Goal: Find specific page/section: Find specific page/section

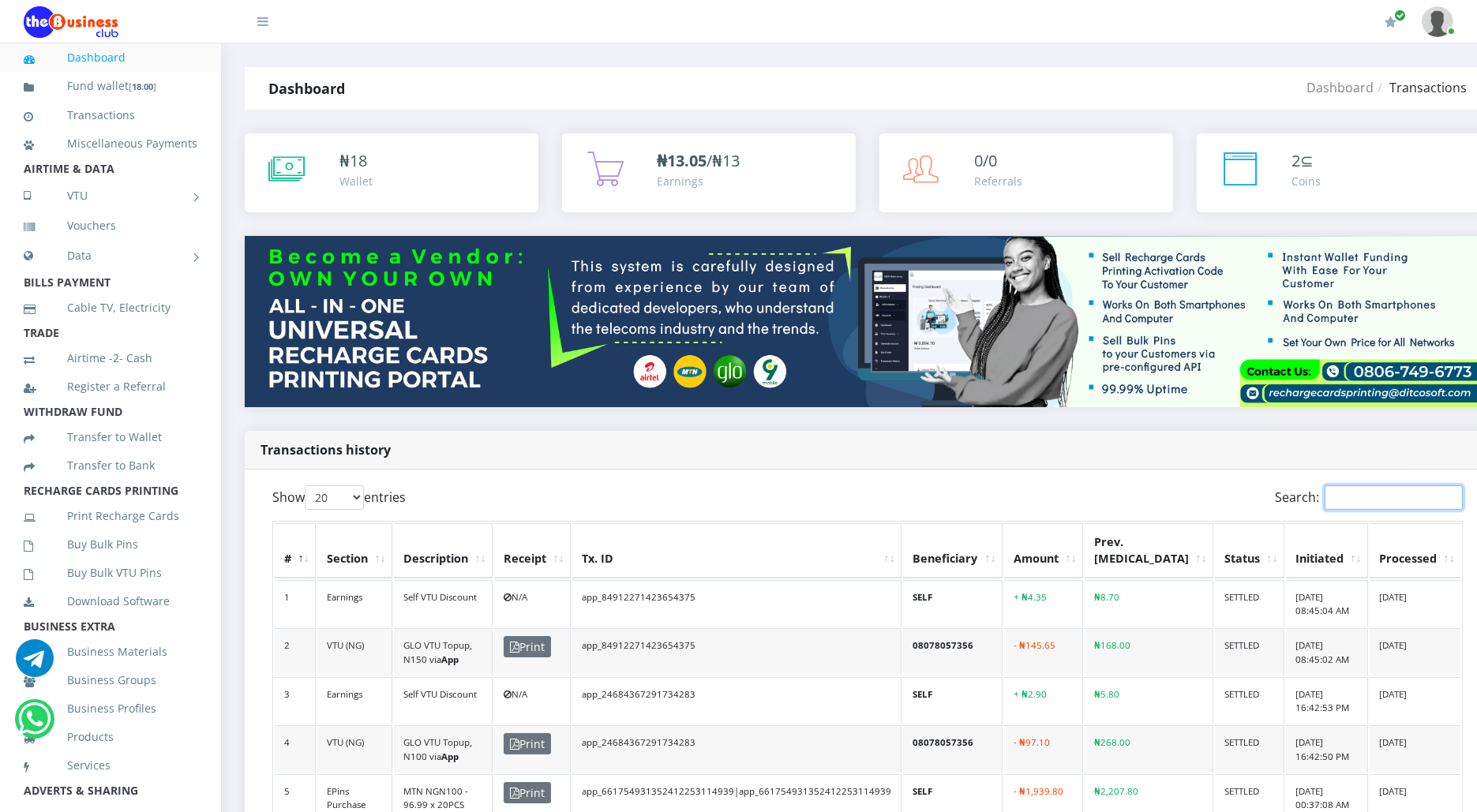
click at [1343, 502] on input "Search:" at bounding box center [1393, 497] width 138 height 25
paste input "Ebekwu"
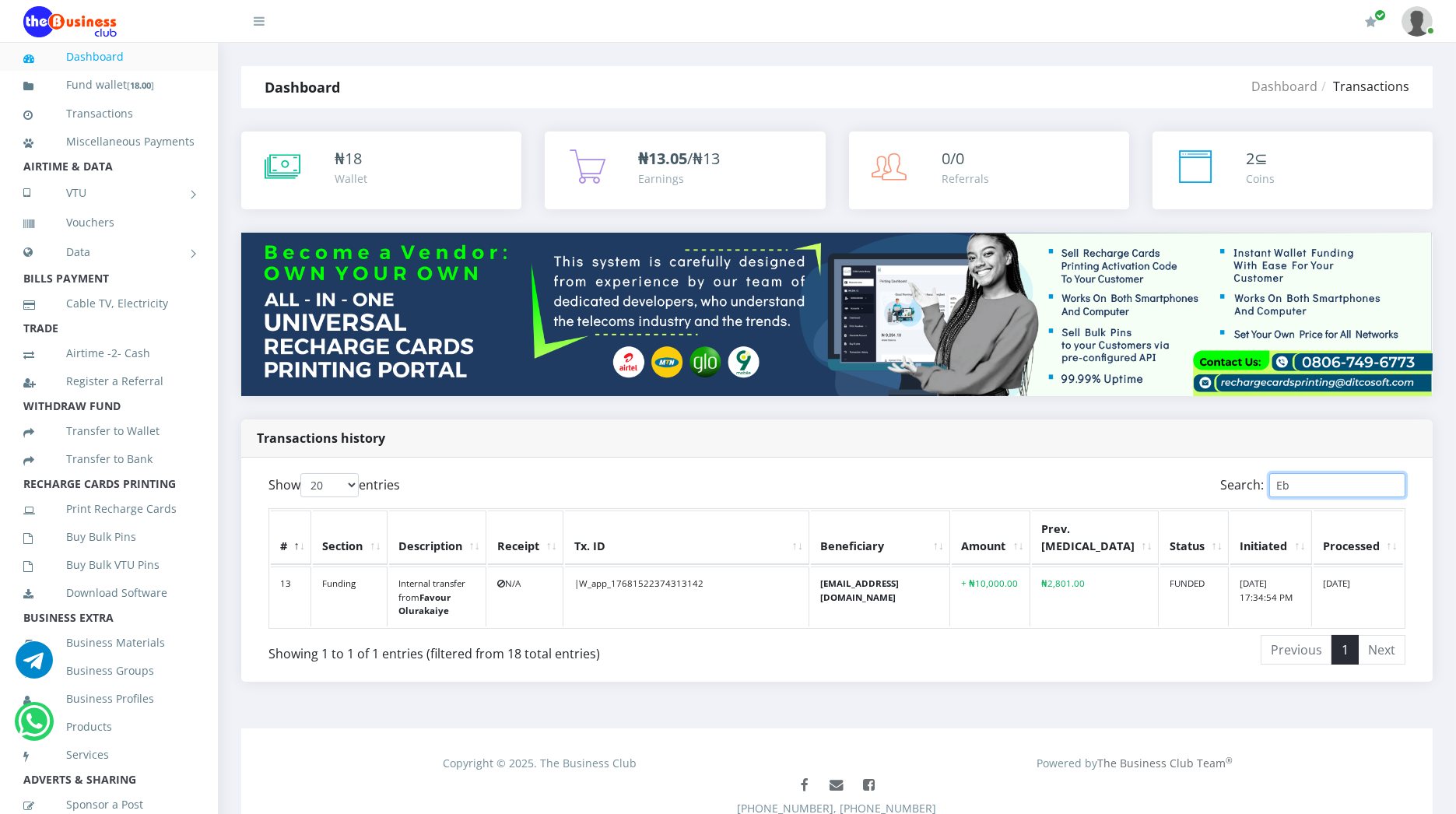
type input "E"
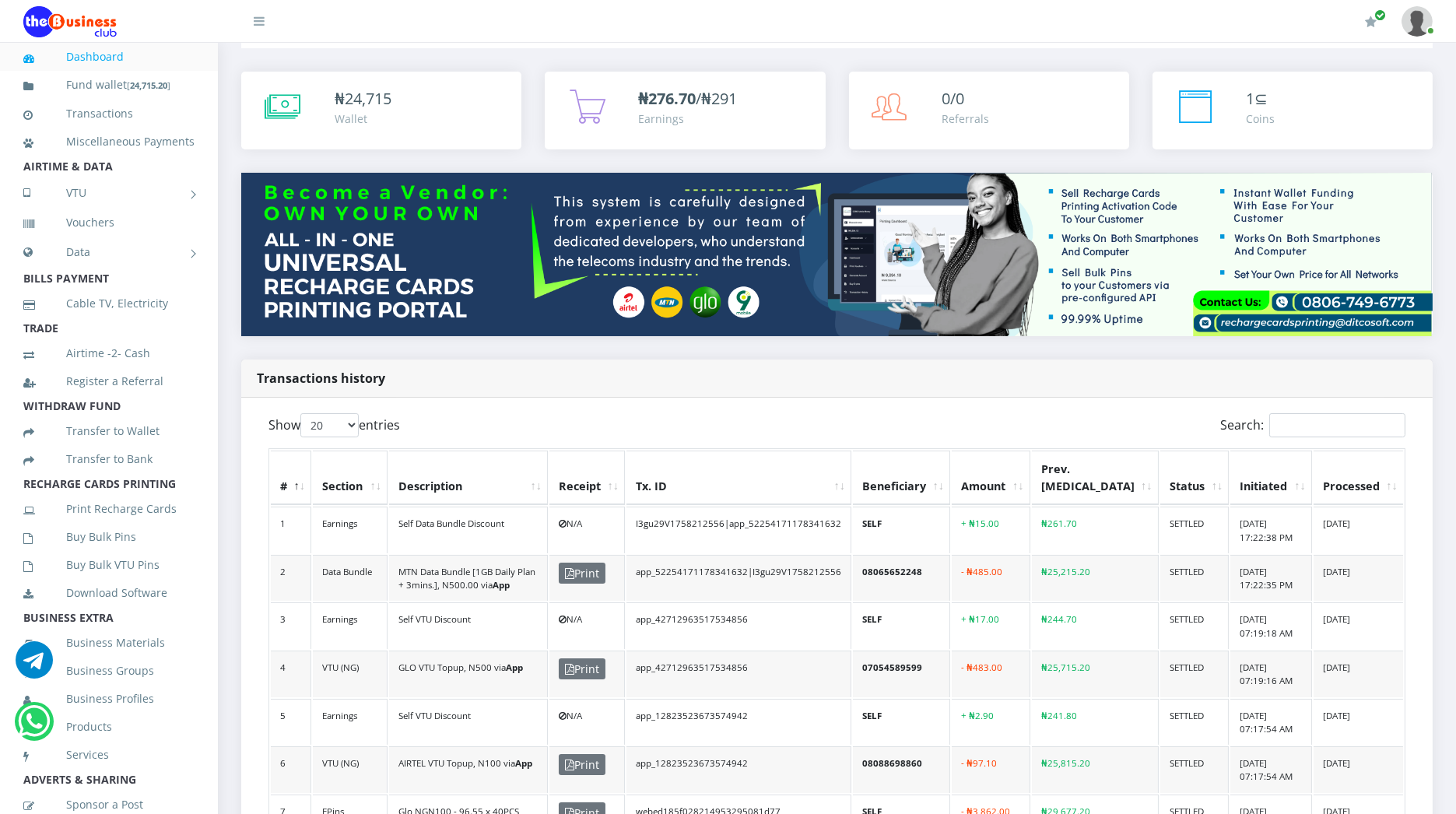
scroll to position [60, 0]
click at [1285, 416] on input "Search:" at bounding box center [1337, 425] width 136 height 24
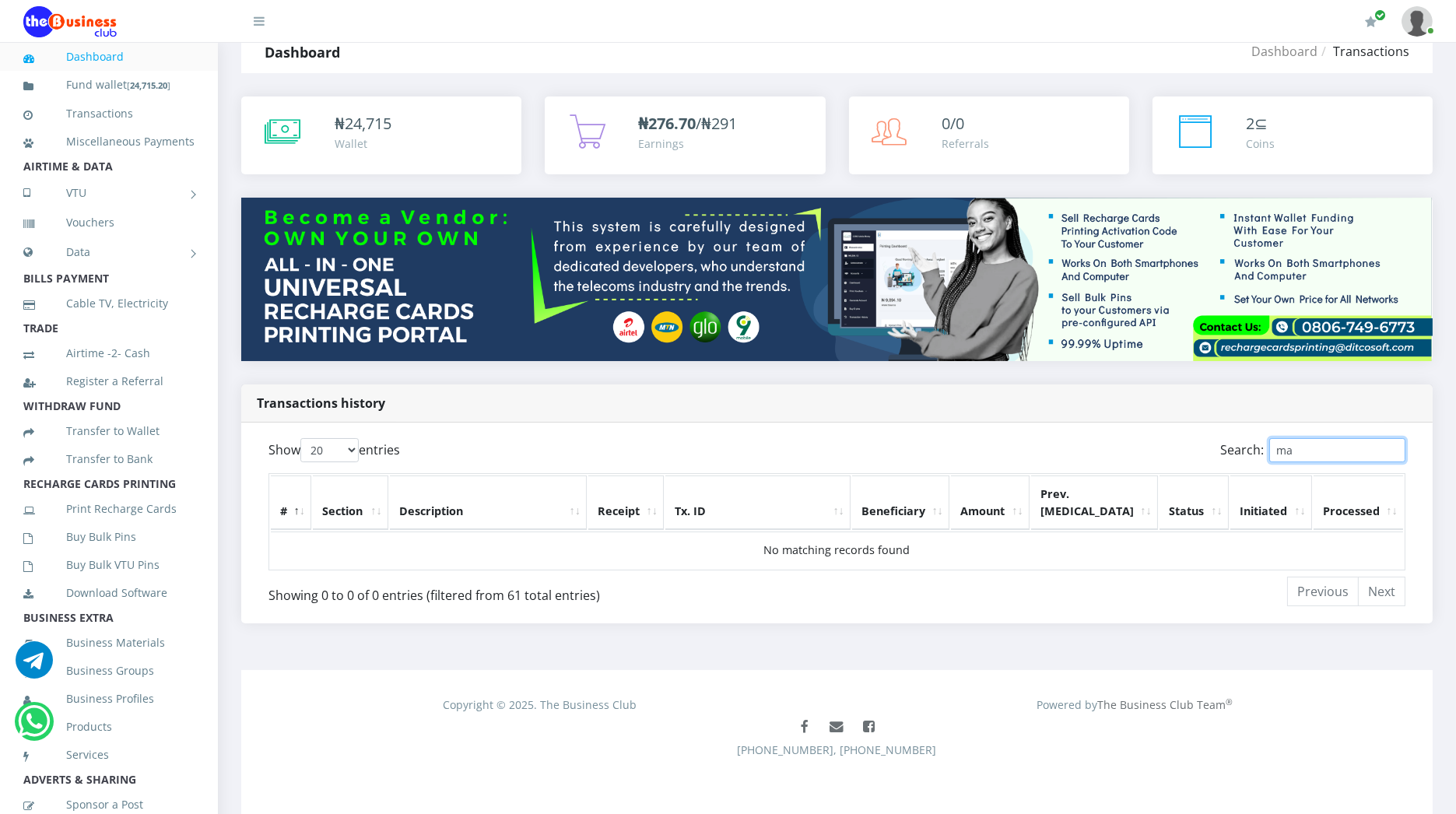
type input "m"
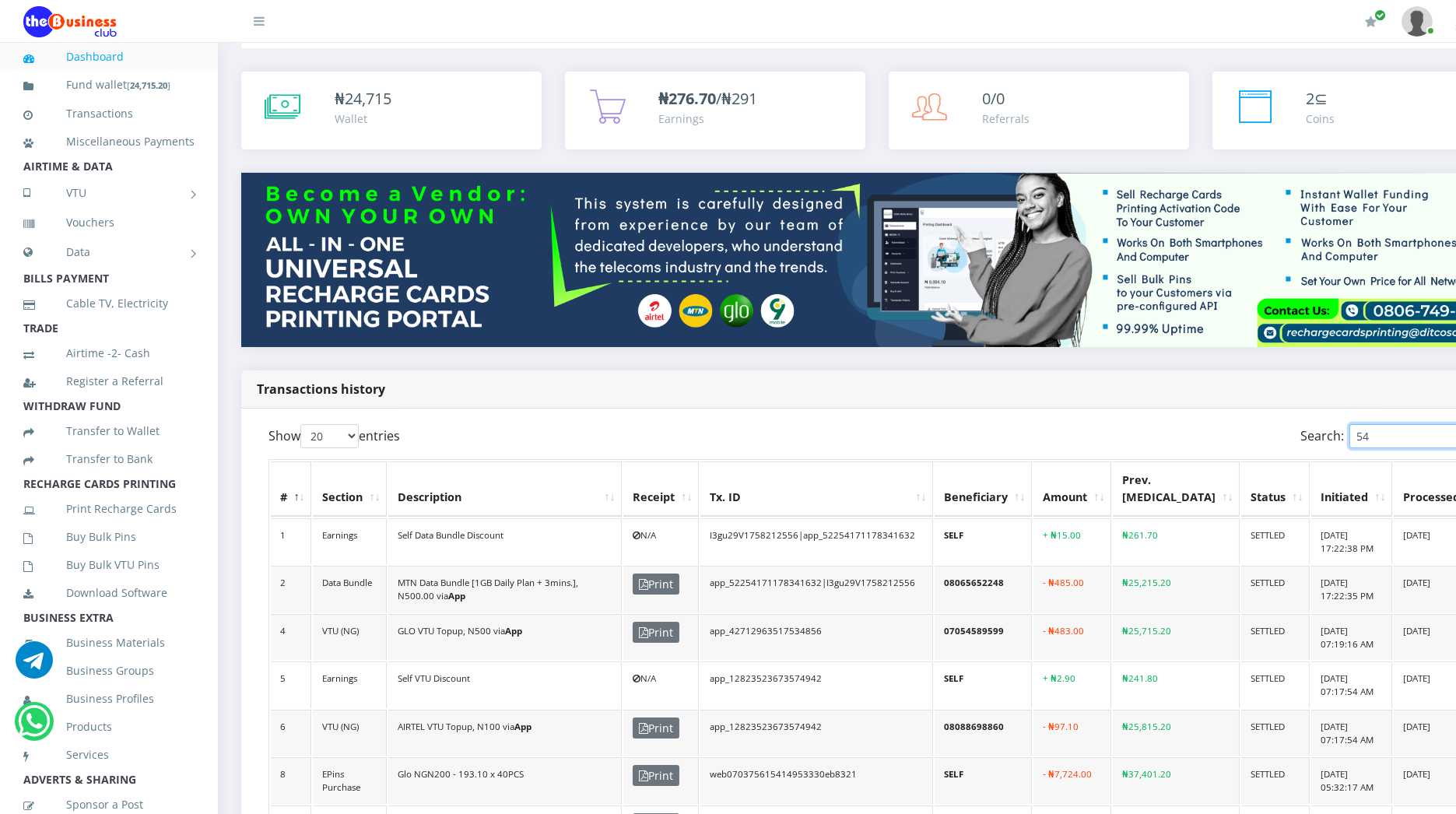
type input "5"
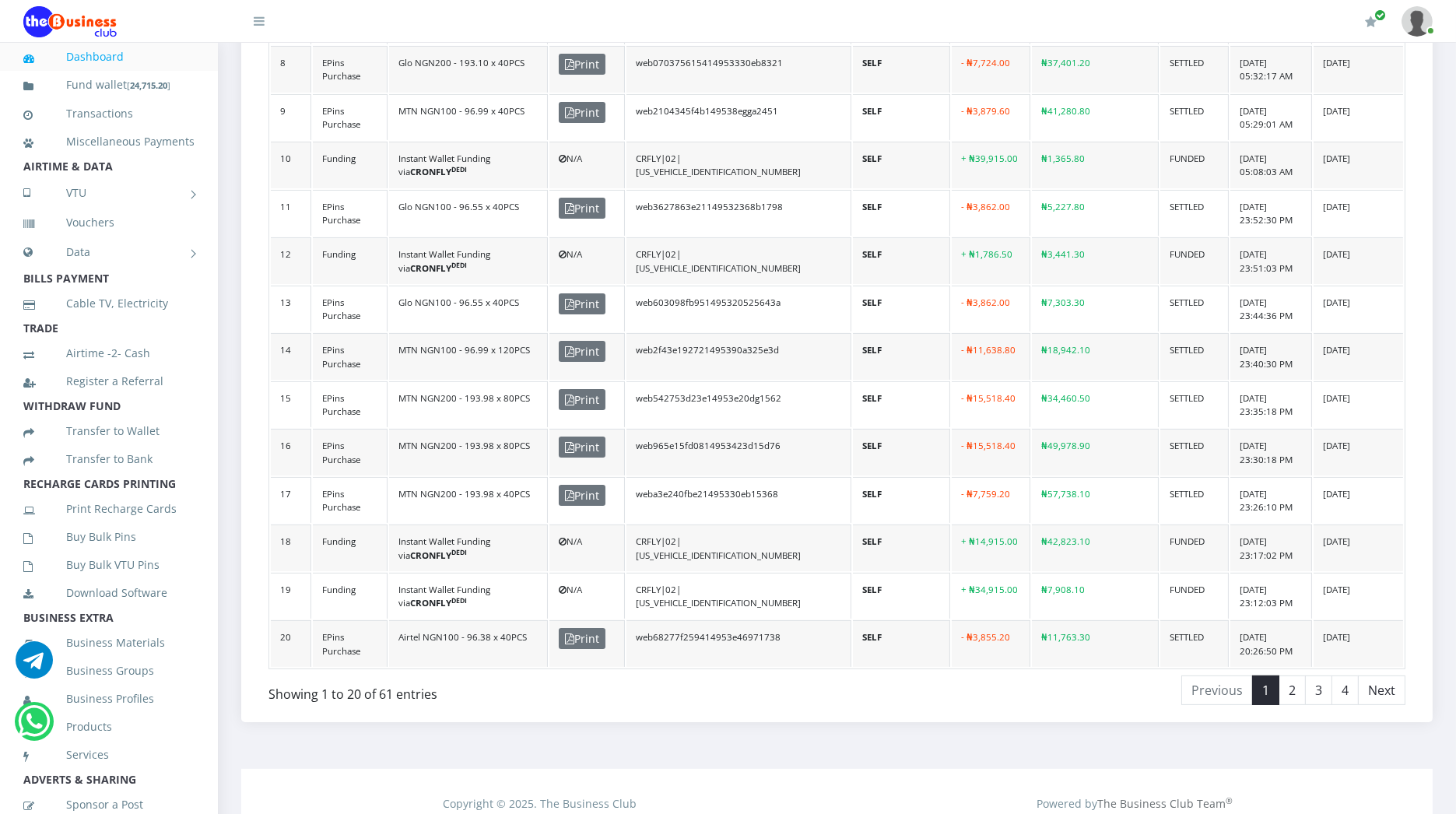
scroll to position [859, 0]
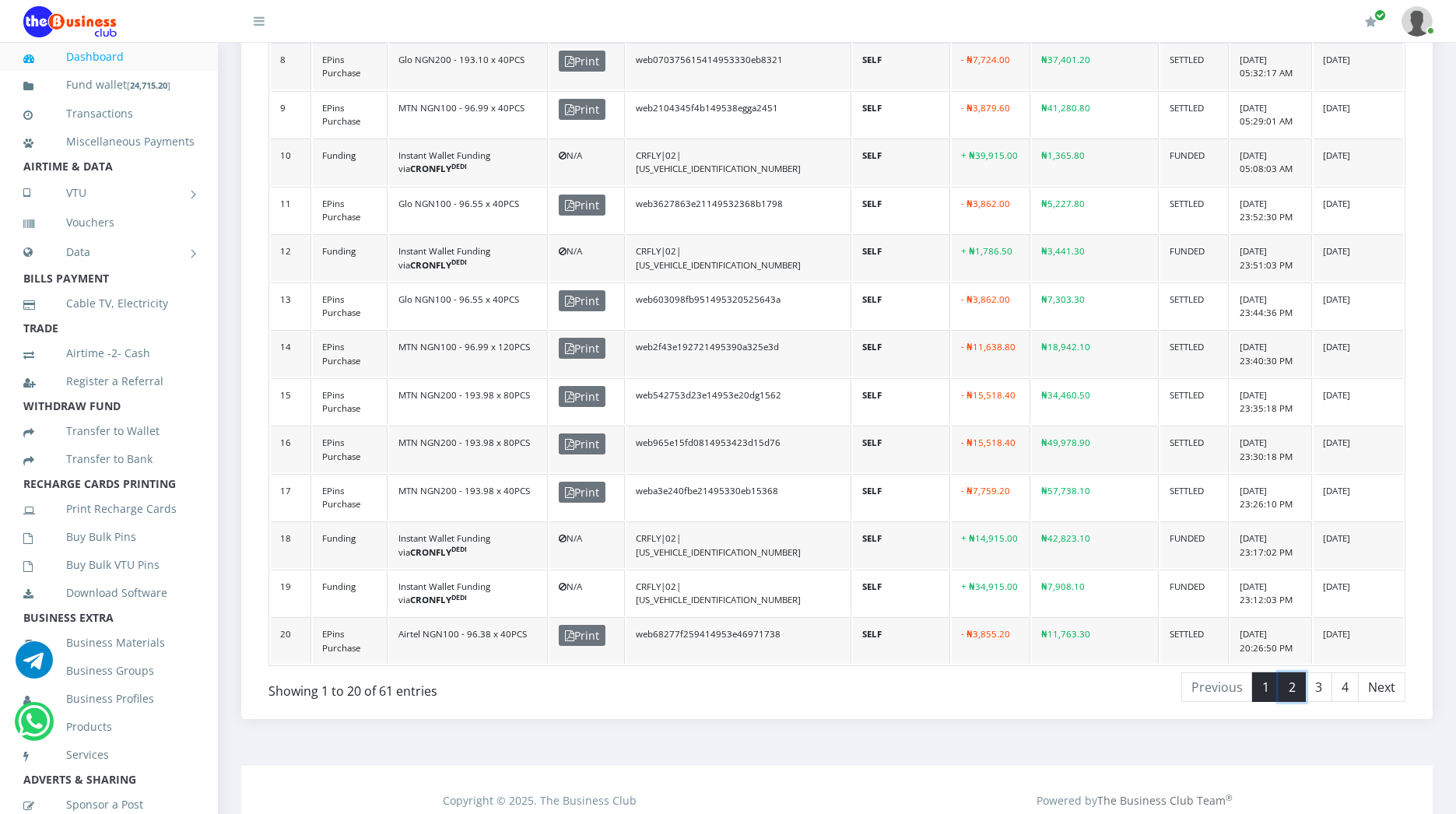
click at [1293, 683] on link "2" at bounding box center [1292, 686] width 28 height 29
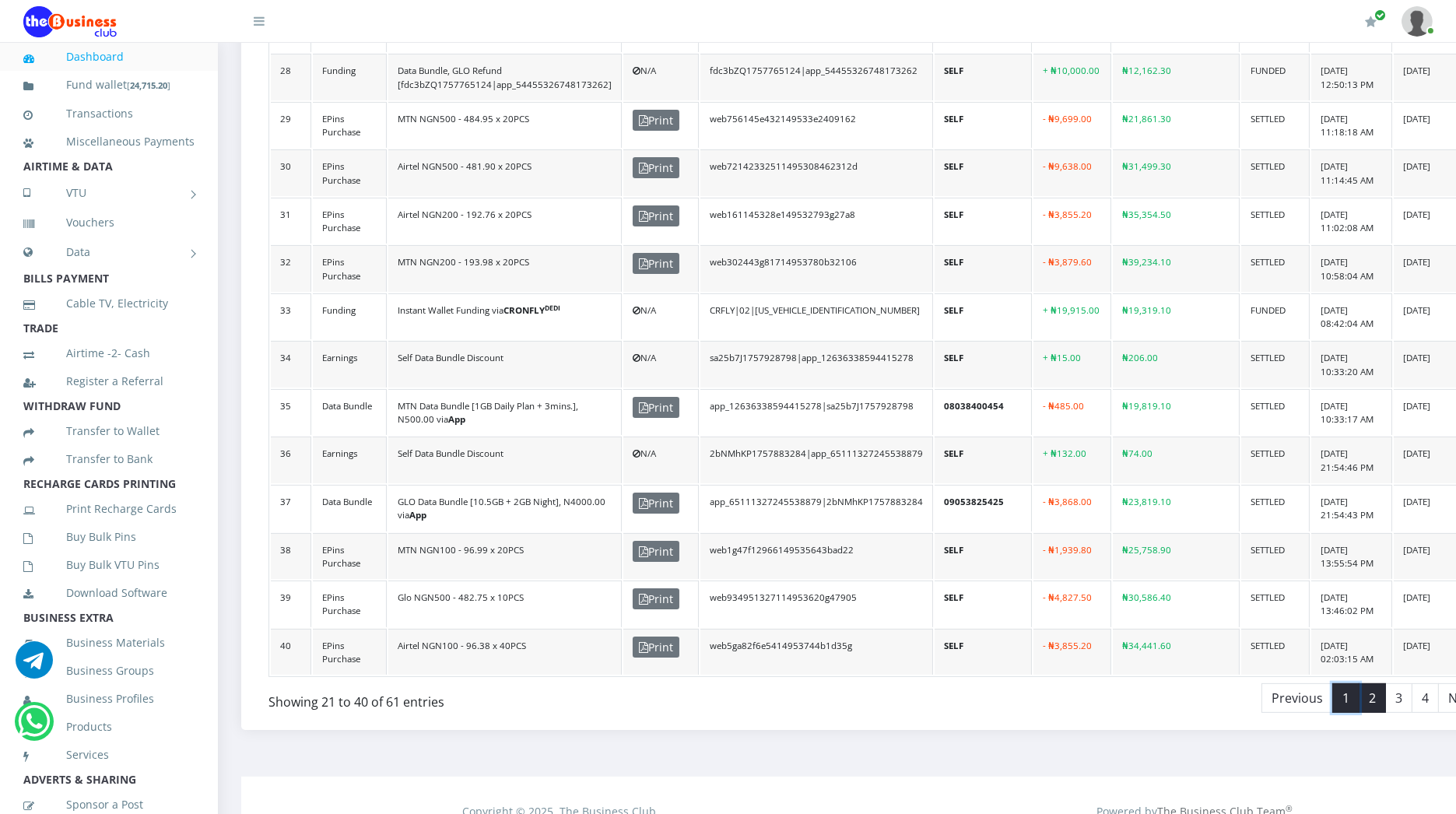
click at [1332, 683] on link "1" at bounding box center [1345, 697] width 28 height 29
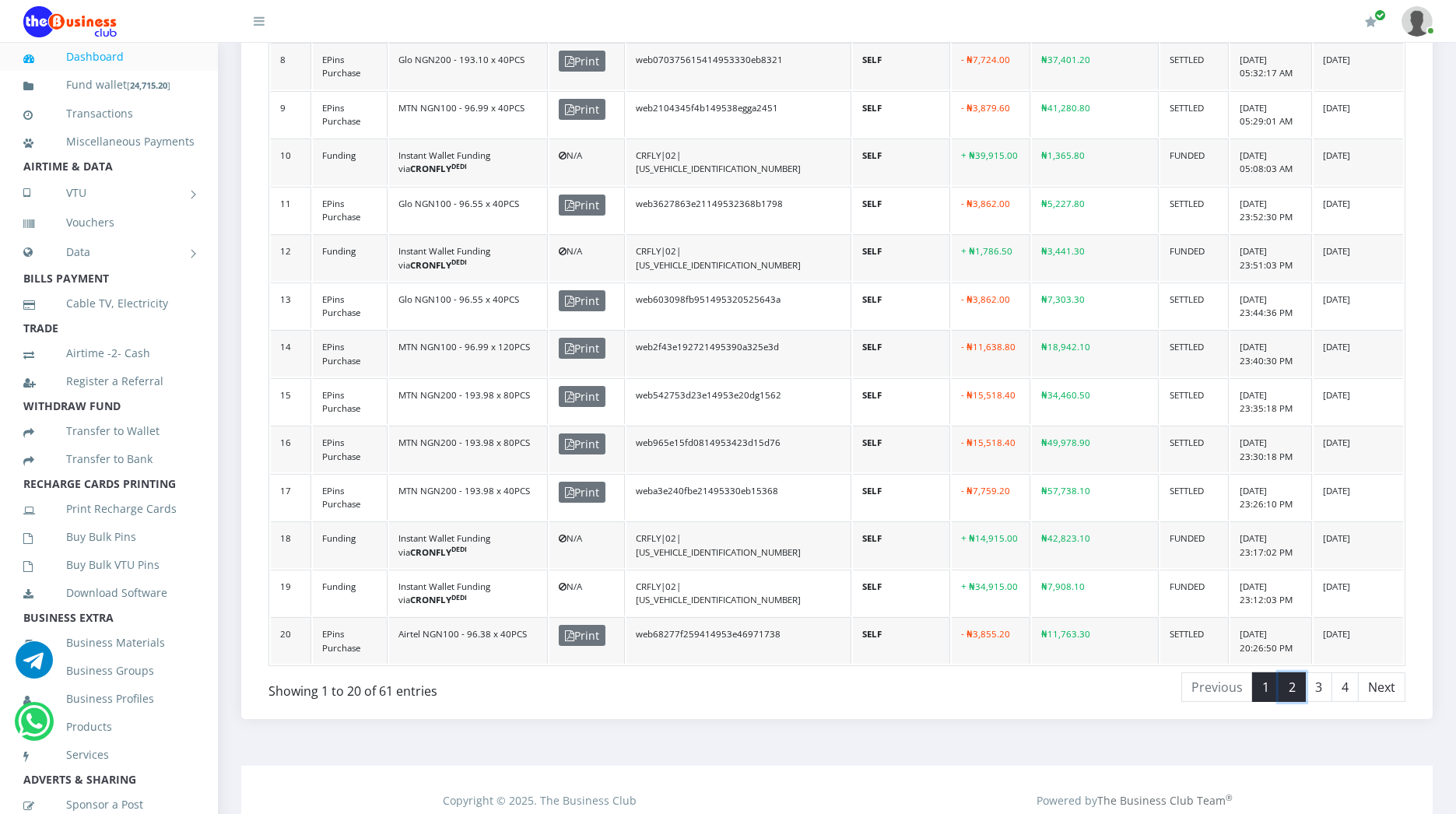
click at [1297, 672] on link "2" at bounding box center [1292, 686] width 28 height 29
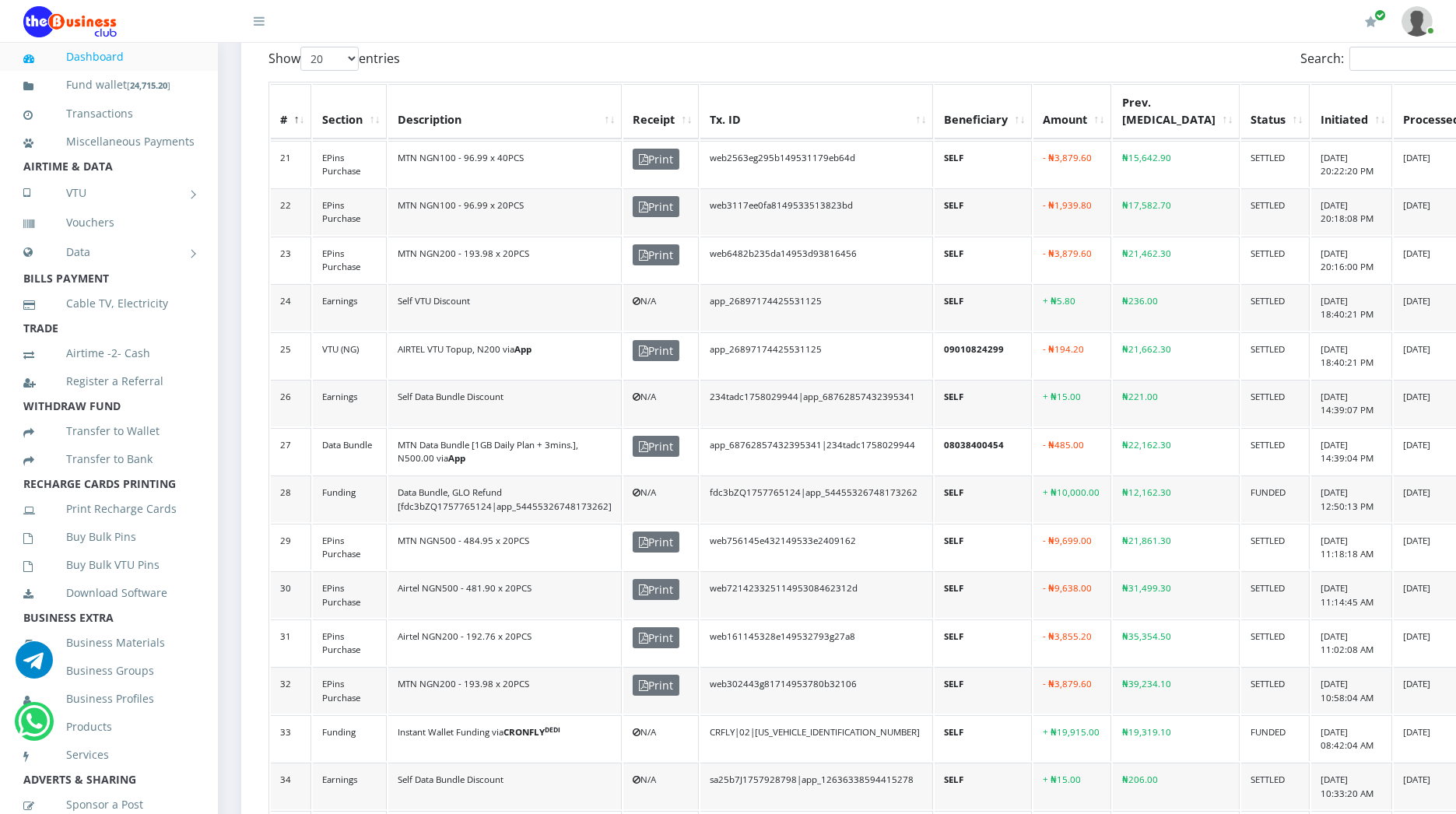
scroll to position [441, 0]
